Goal: Task Accomplishment & Management: Manage account settings

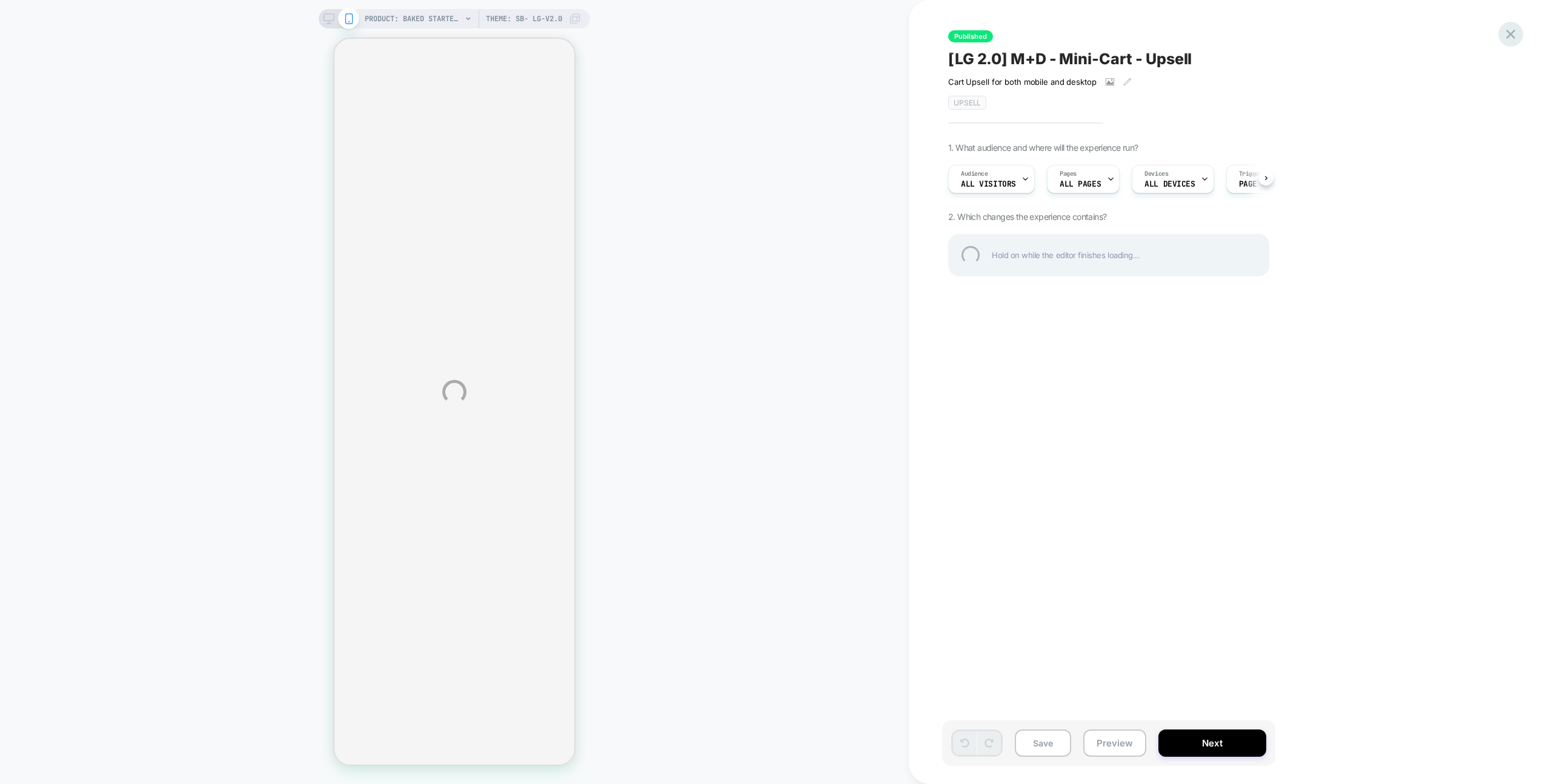
click at [1507, 41] on div at bounding box center [1510, 33] width 24 height 24
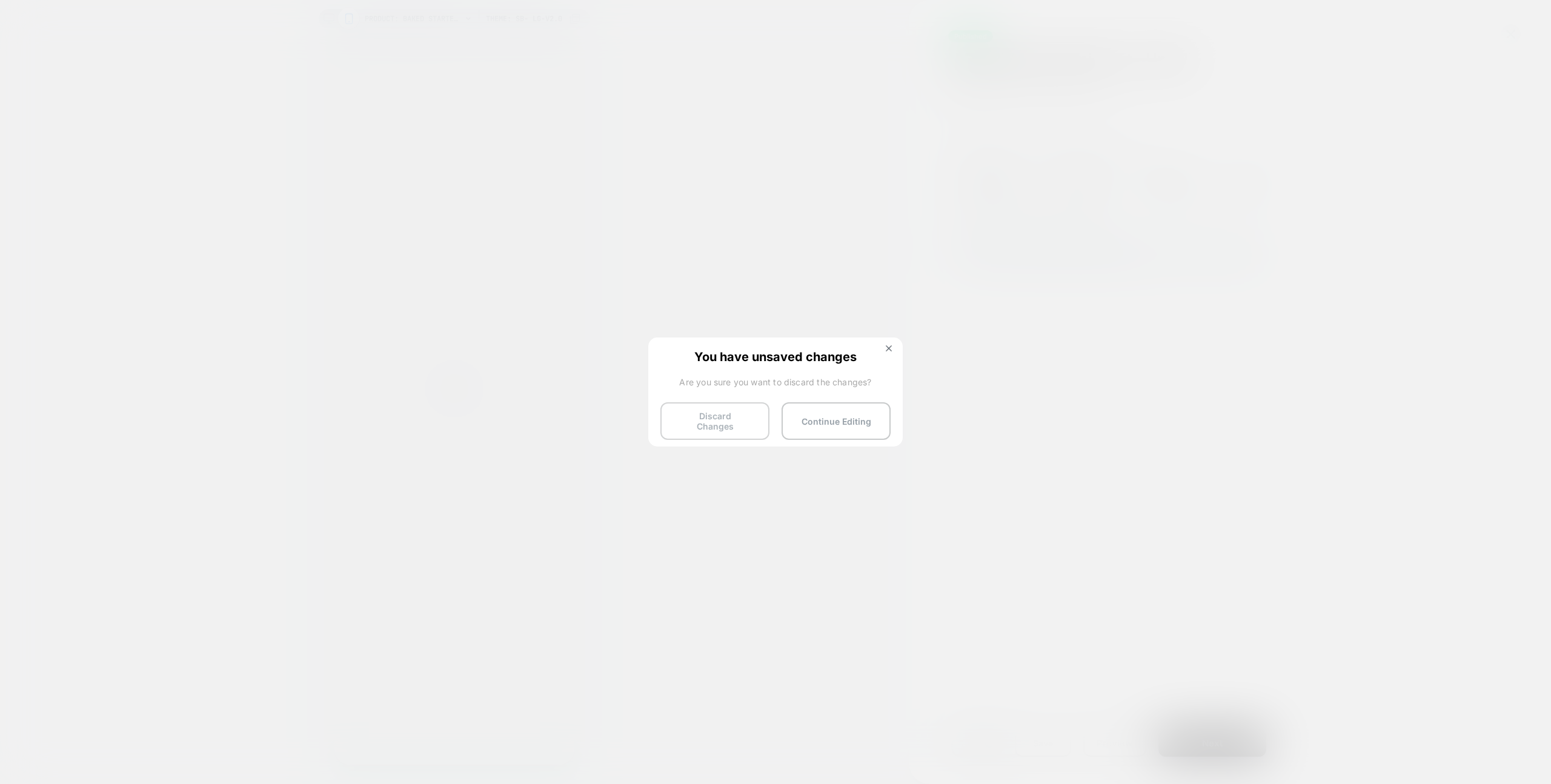
click at [722, 425] on button "Discard Changes" at bounding box center [714, 420] width 109 height 37
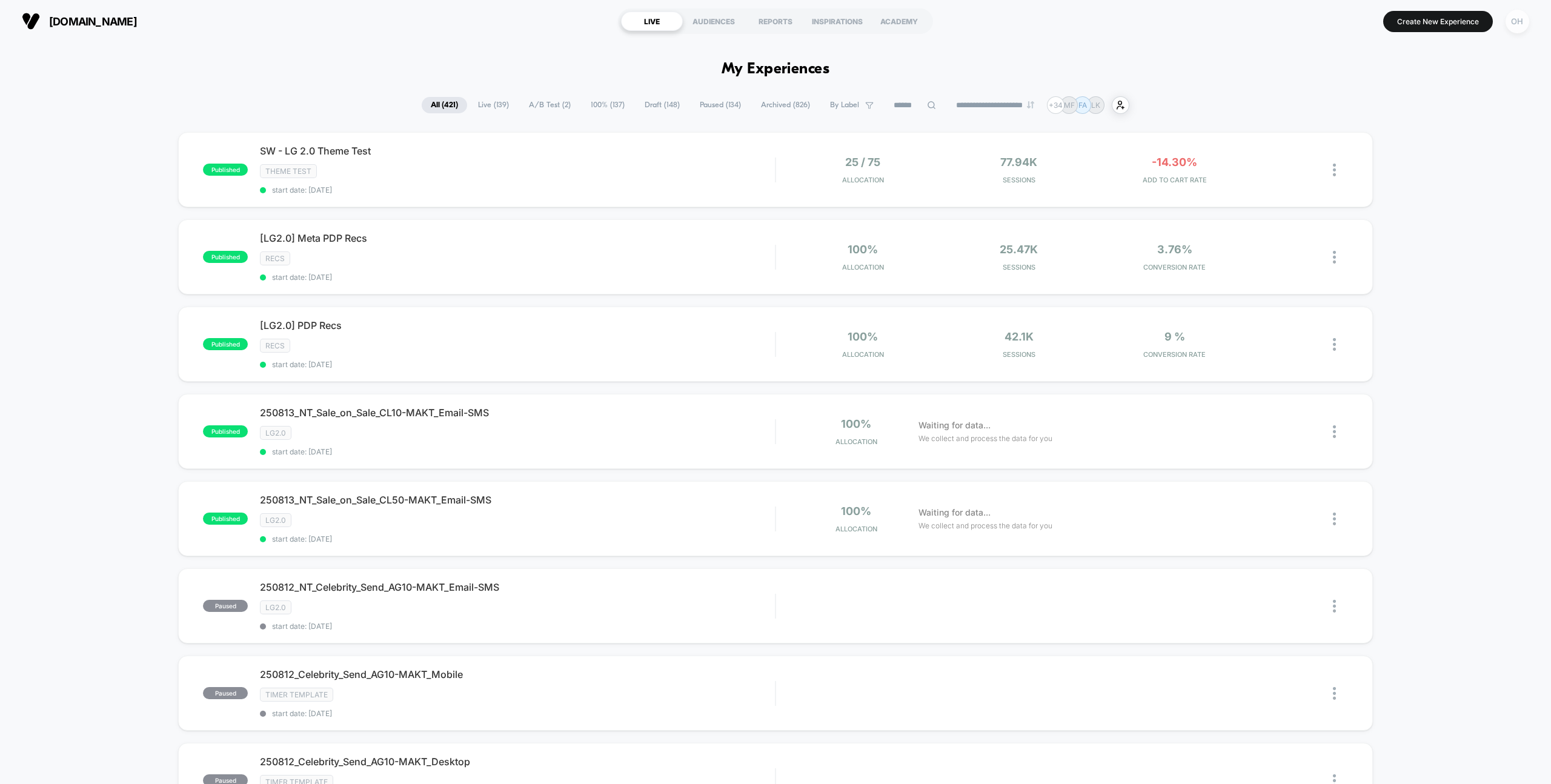
click at [1515, 21] on div "OH" at bounding box center [1517, 22] width 24 height 24
click at [1404, 162] on span "Account Settings" at bounding box center [1455, 166] width 123 height 10
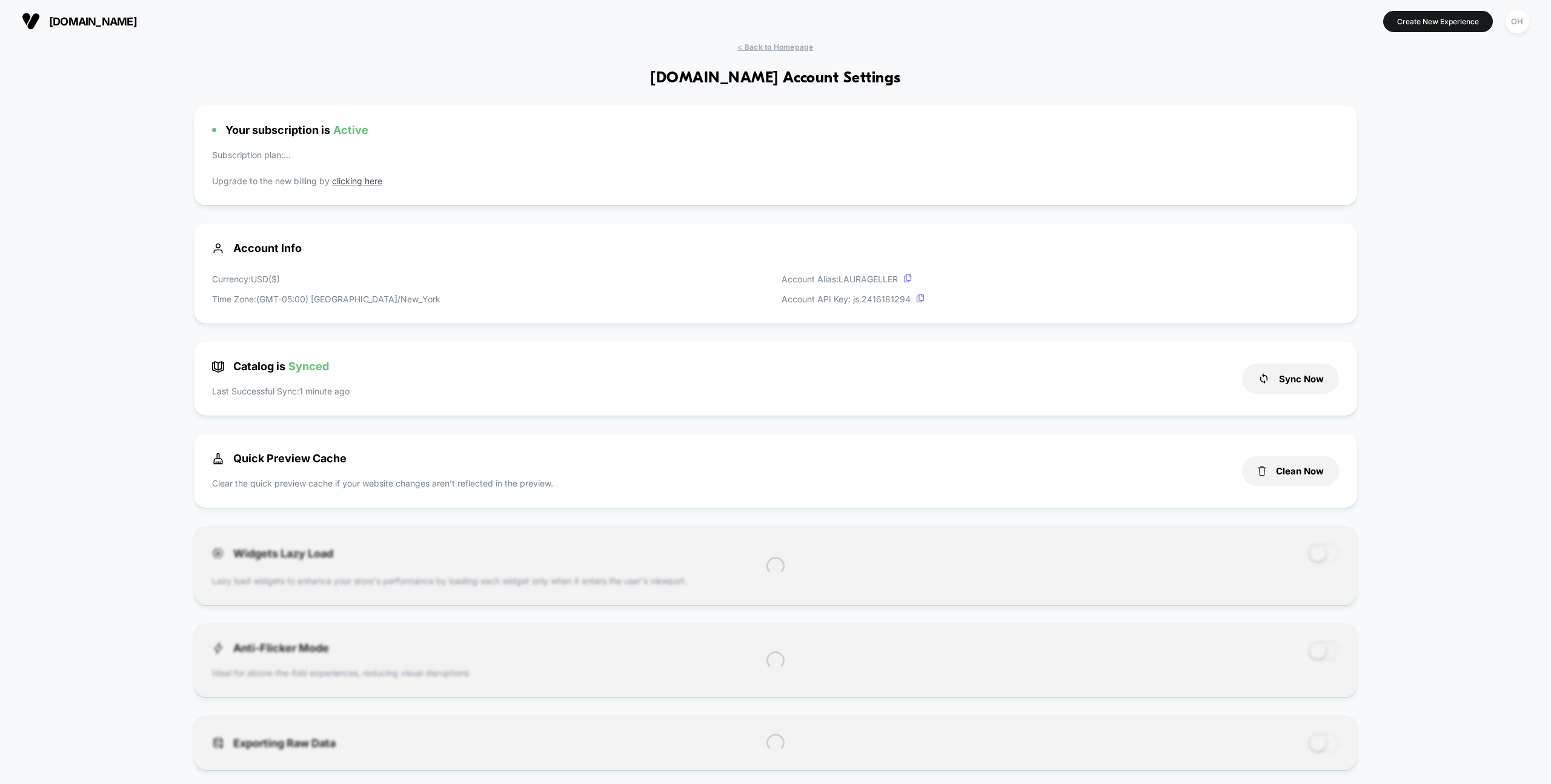
scroll to position [164, 0]
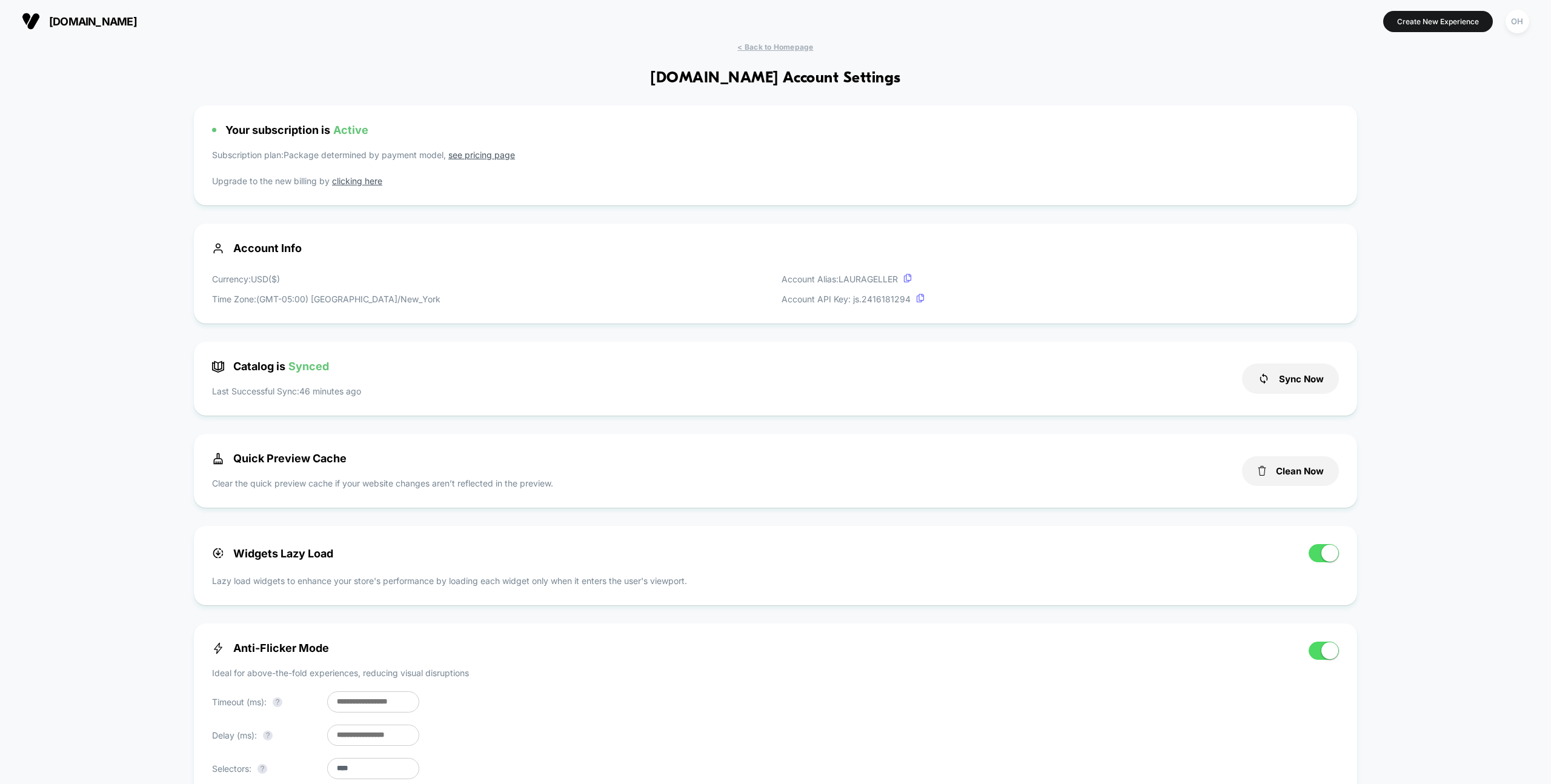
click at [780, 47] on span "< Back to Homepage" at bounding box center [775, 47] width 76 height 9
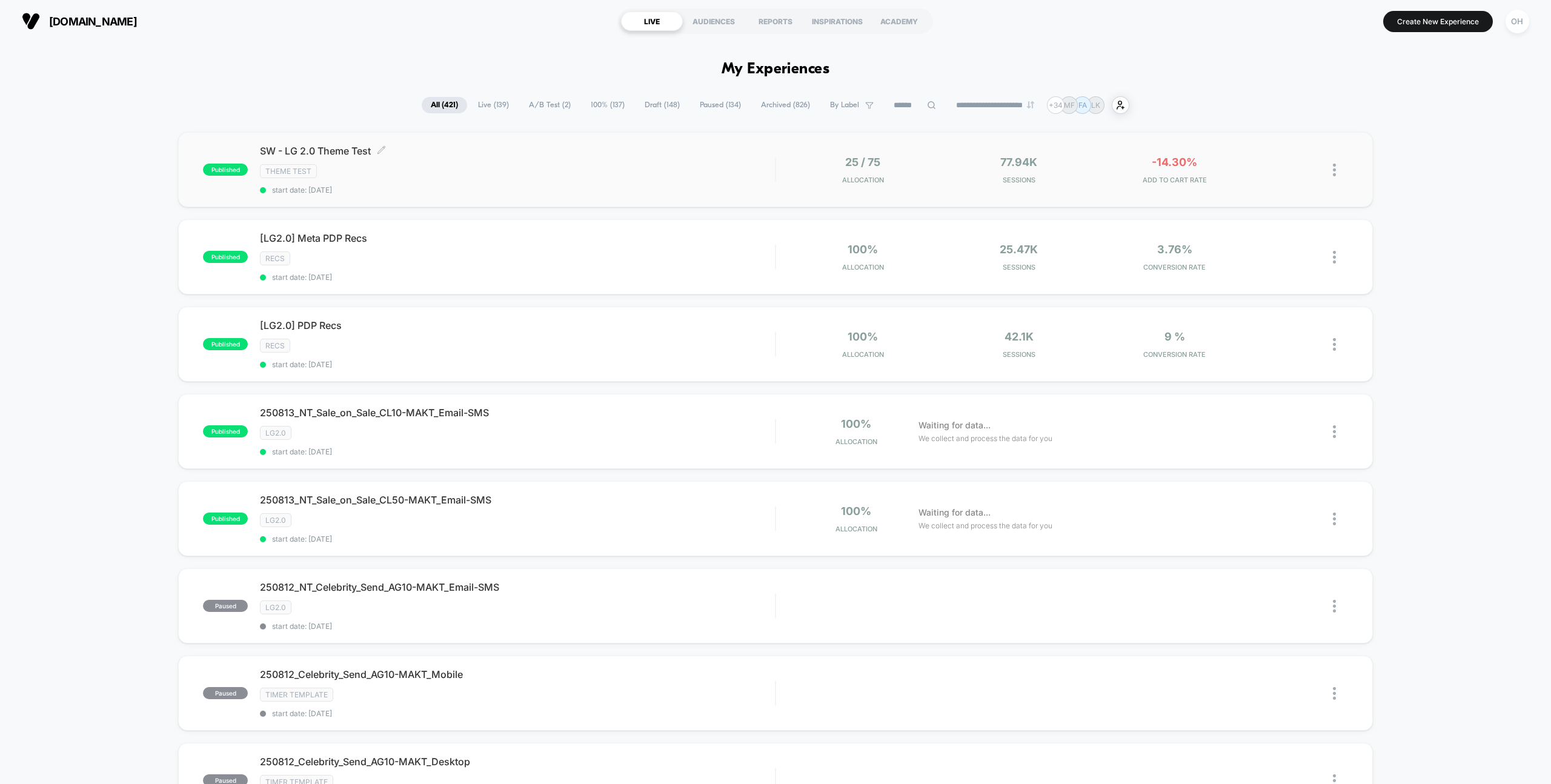
click at [567, 153] on span "SW - LG 2.0 Theme Test Click to edit experience details" at bounding box center [517, 150] width 515 height 12
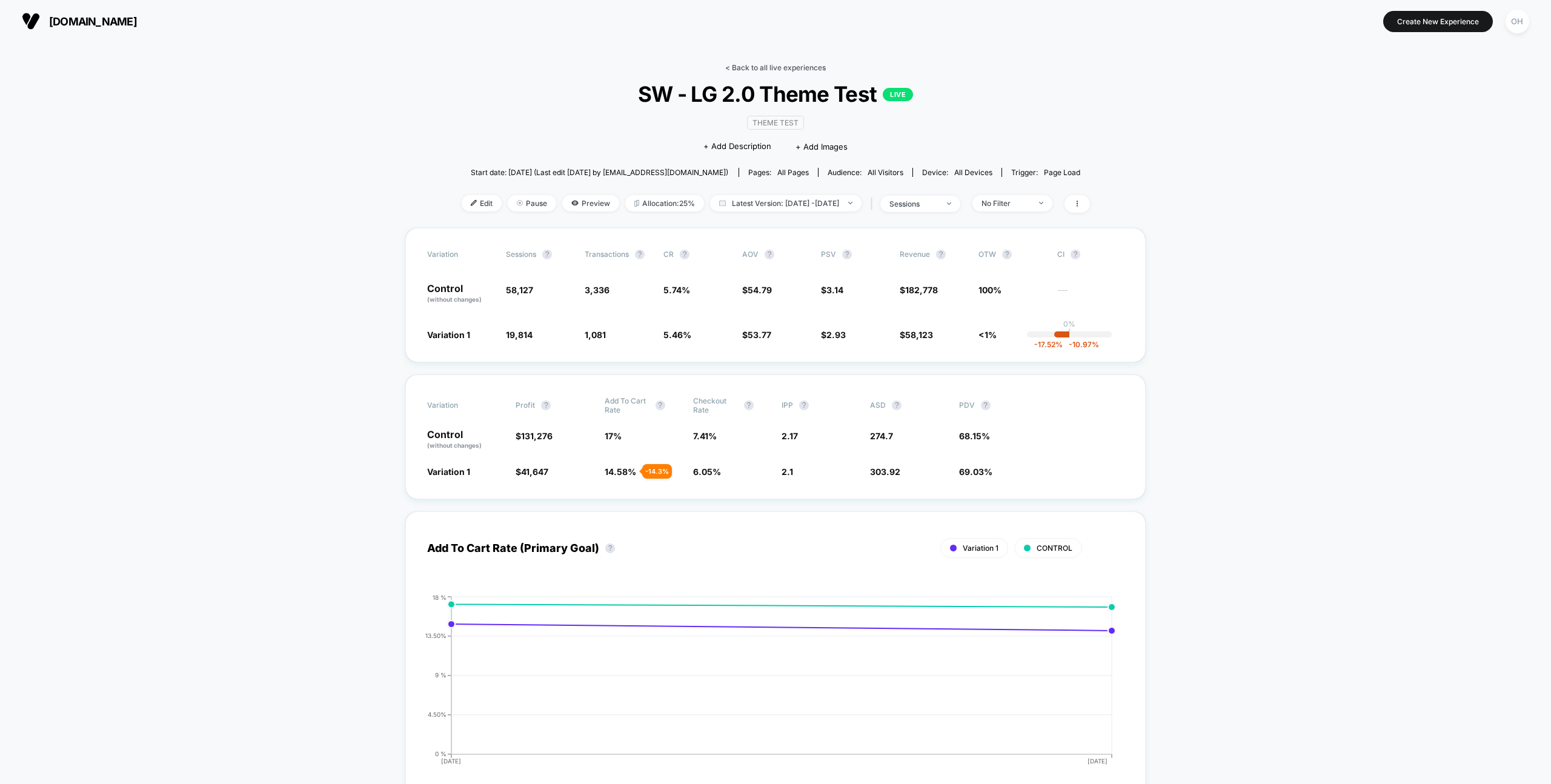
click at [770, 71] on link "< Back to all live experiences" at bounding box center [775, 68] width 101 height 9
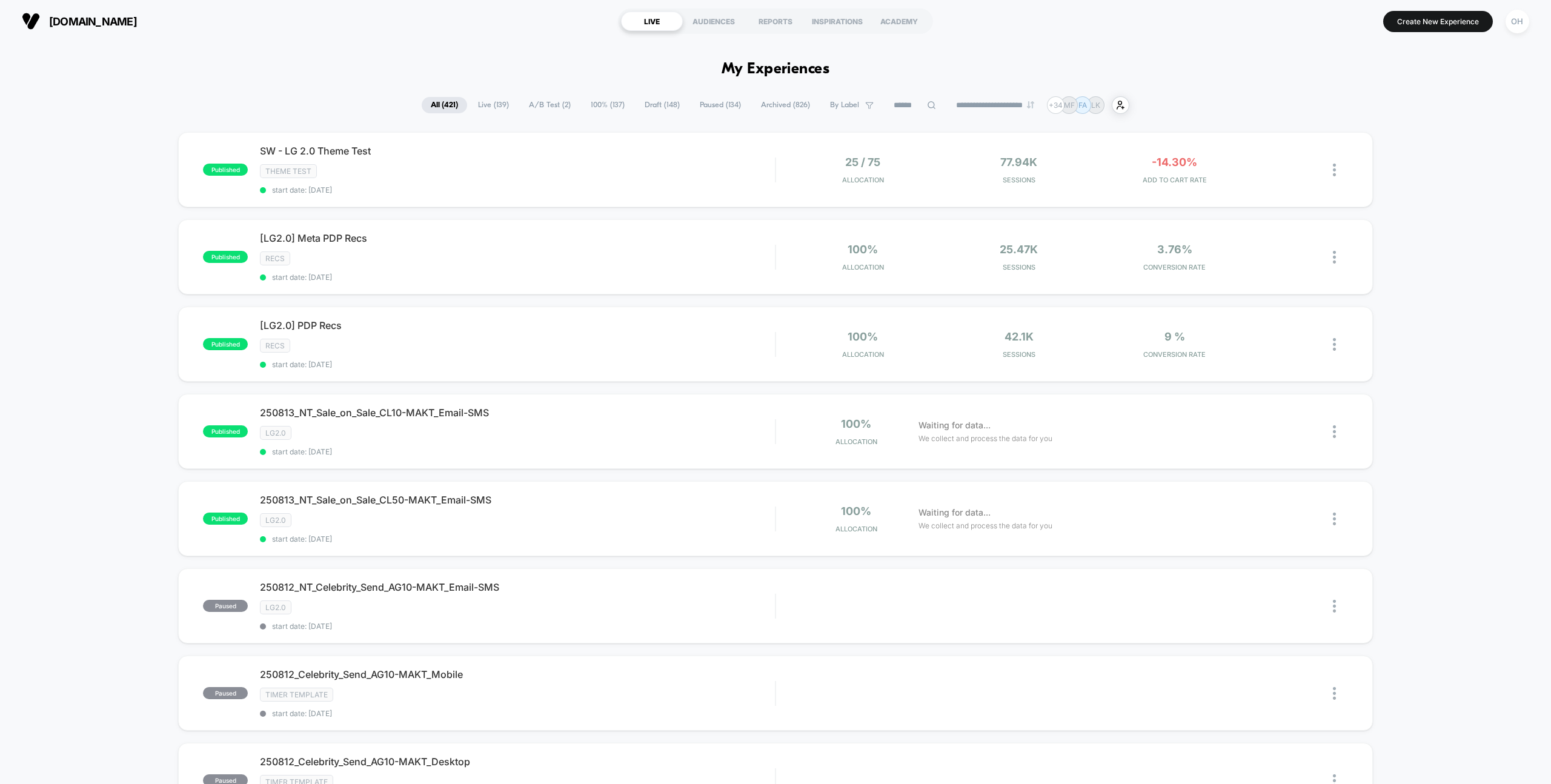
click at [899, 109] on input at bounding box center [914, 105] width 61 height 14
click at [1517, 23] on div "OH" at bounding box center [1517, 22] width 24 height 24
click at [1421, 169] on span "Account Settings" at bounding box center [1455, 166] width 123 height 10
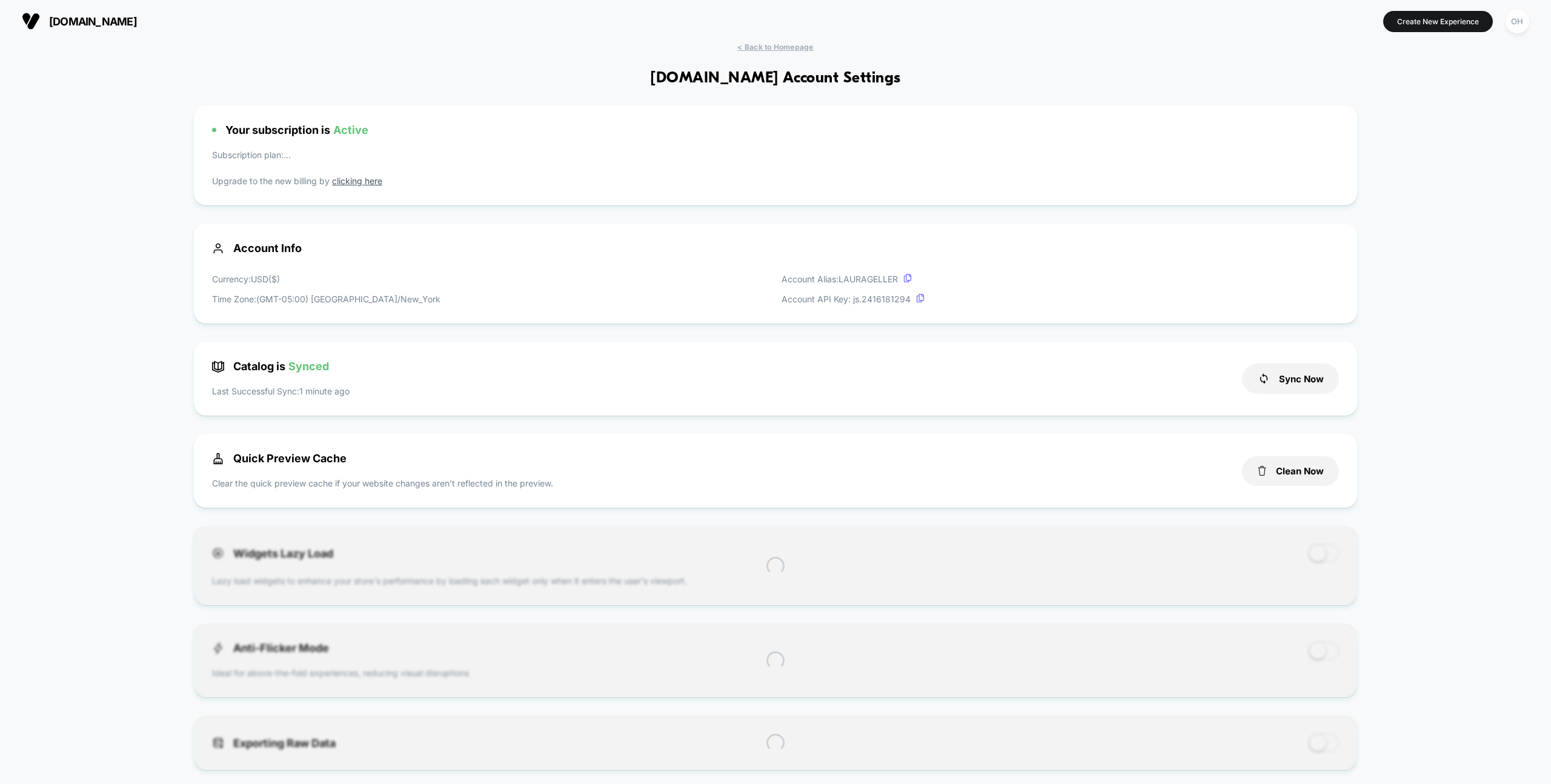
scroll to position [164, 0]
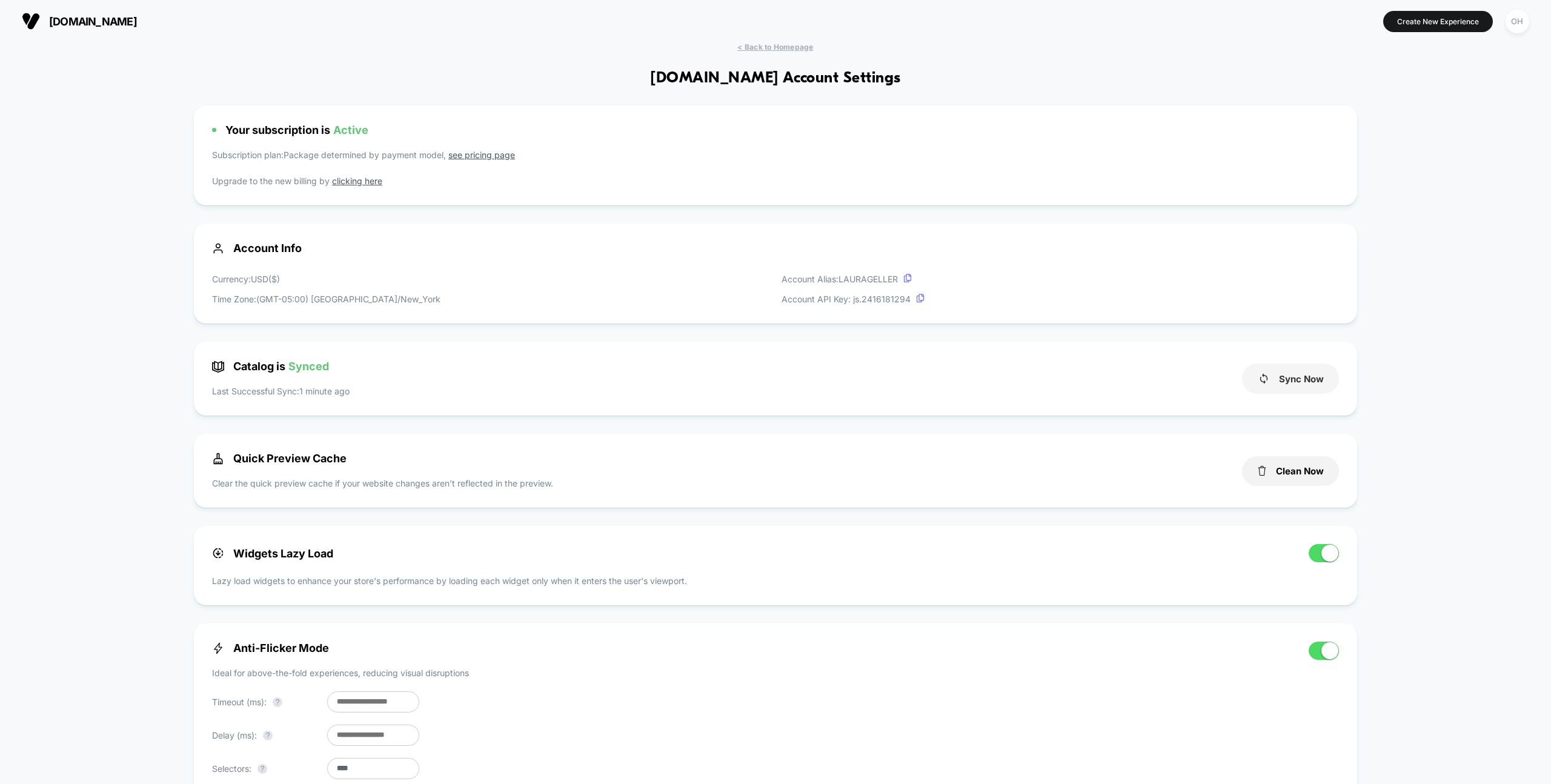
click at [1283, 378] on button "Sync Now" at bounding box center [1290, 378] width 97 height 30
